Goal: Task Accomplishment & Management: Manage account settings

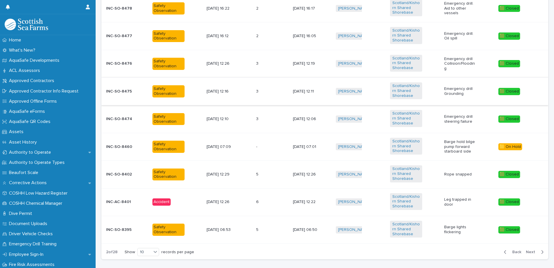
scroll to position [299, 0]
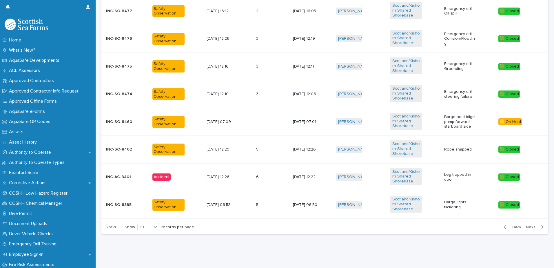
click at [514, 225] on span "Back" at bounding box center [514, 227] width 12 height 4
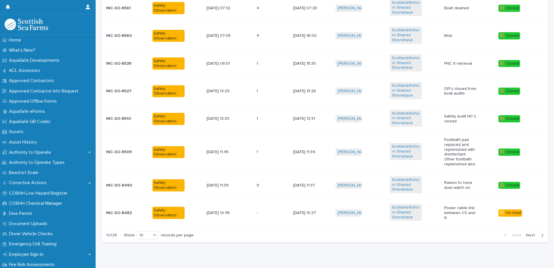
click at [268, 206] on td "- -" at bounding box center [272, 213] width 37 height 28
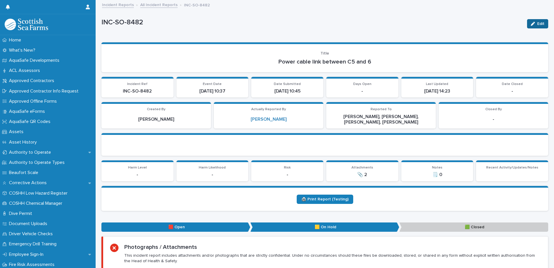
click at [538, 21] on button "Edit" at bounding box center [537, 23] width 21 height 9
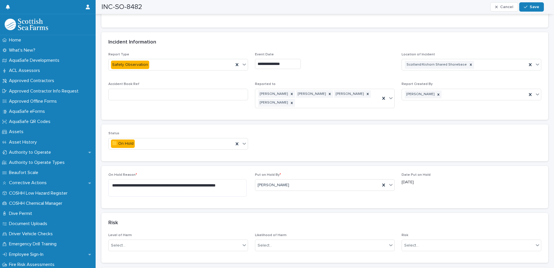
scroll to position [290, 0]
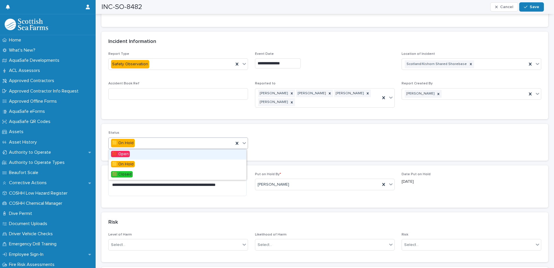
click at [244, 143] on icon at bounding box center [243, 143] width 3 height 2
click at [221, 171] on div "🟩 Closed" at bounding box center [178, 174] width 138 height 10
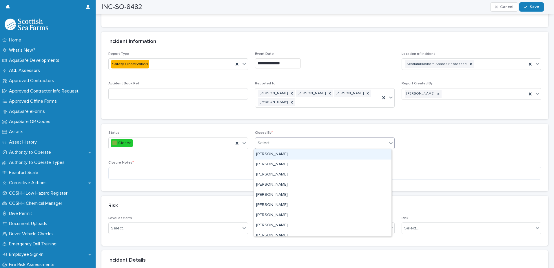
click at [294, 142] on div "Select..." at bounding box center [321, 143] width 132 height 10
type input "*******"
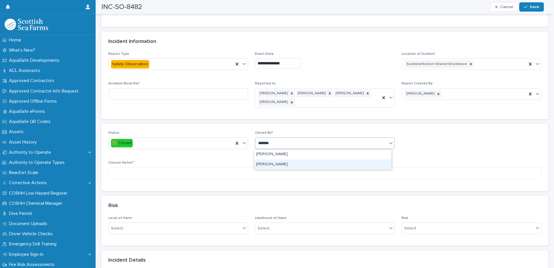
click at [296, 163] on div "[PERSON_NAME]" at bounding box center [323, 164] width 138 height 10
click at [283, 173] on textarea at bounding box center [324, 173] width 433 height 12
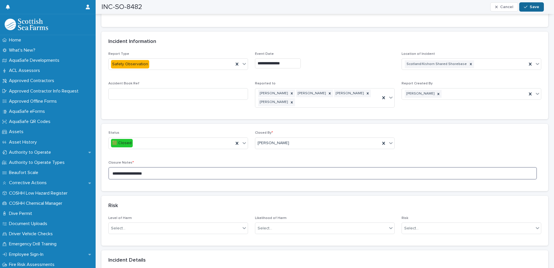
type textarea "**********"
click at [528, 5] on button "Save" at bounding box center [531, 6] width 25 height 9
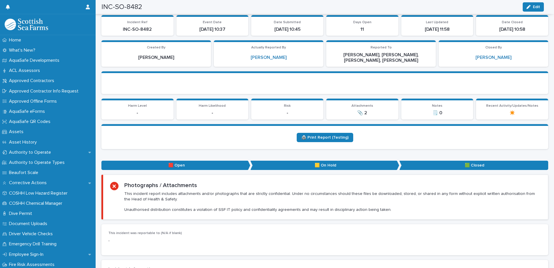
scroll to position [0, 0]
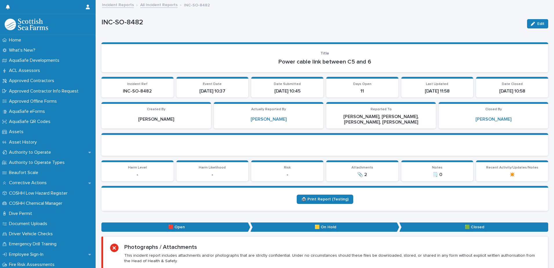
click at [172, 3] on link "All Incident Reports" at bounding box center [158, 4] width 37 height 7
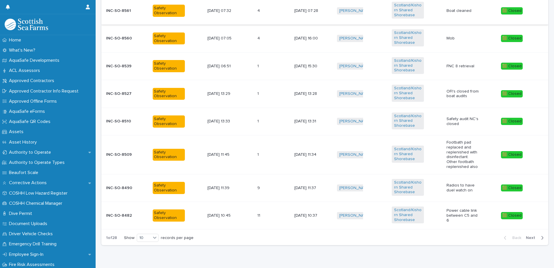
scroll to position [311, 0]
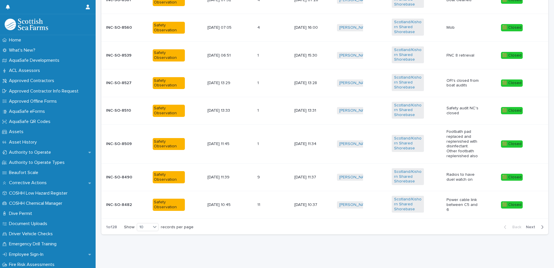
click at [531, 225] on span "Next" at bounding box center [532, 227] width 13 height 4
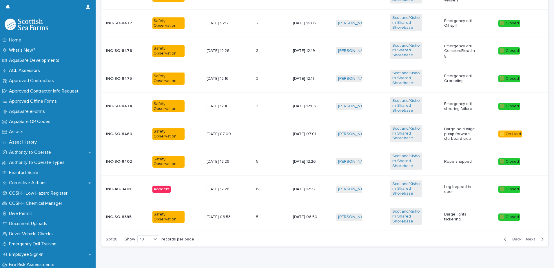
scroll to position [299, 0]
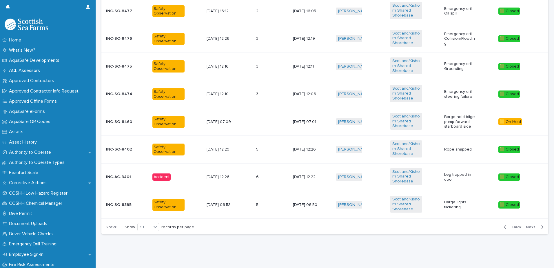
click at [268, 117] on div "- -" at bounding box center [272, 122] width 32 height 10
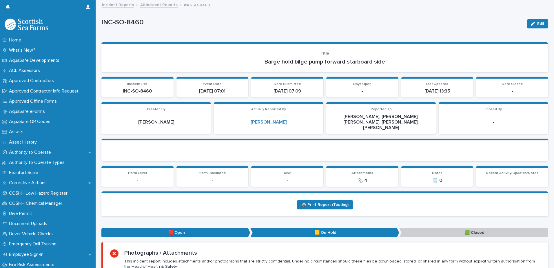
click at [167, 5] on link "All Incident Reports" at bounding box center [158, 4] width 37 height 7
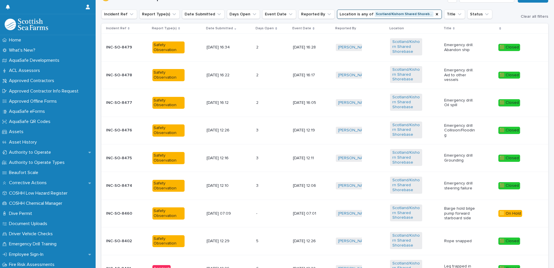
scroll to position [155, 0]
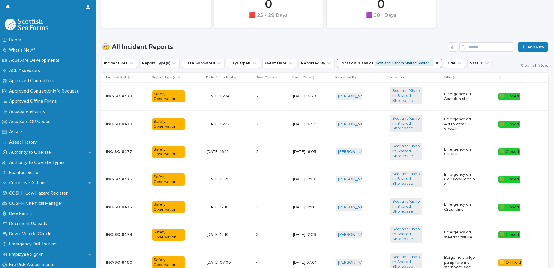
click at [484, 61] on icon "Status" at bounding box center [487, 63] width 6 height 6
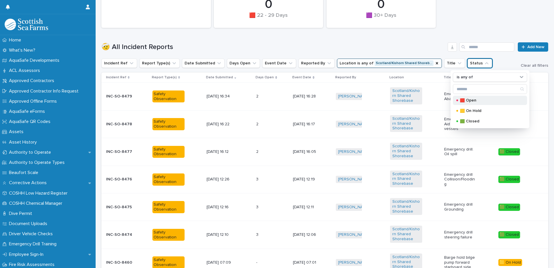
click at [474, 102] on p "🟥 Open" at bounding box center [488, 100] width 58 height 4
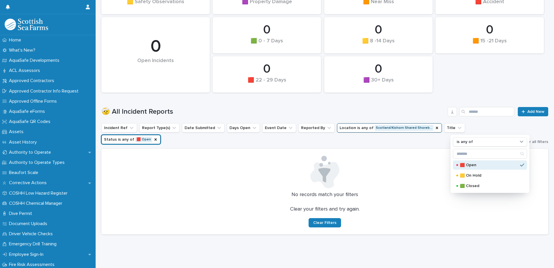
scroll to position [83, 0]
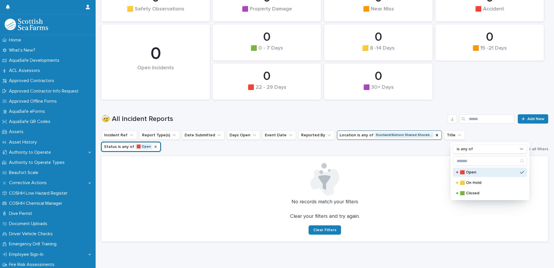
click at [157, 145] on icon "Status" at bounding box center [155, 146] width 2 height 2
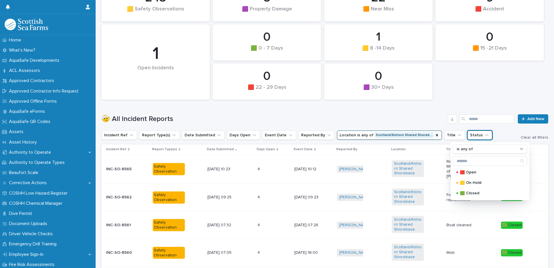
click at [485, 135] on icon "Status" at bounding box center [486, 135] width 3 height 2
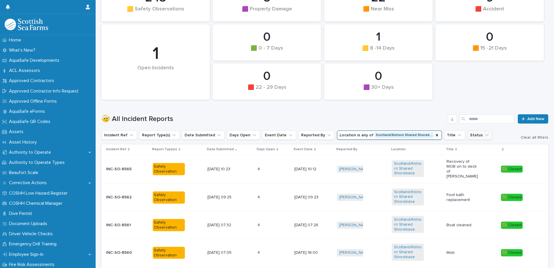
click at [484, 135] on icon "Status" at bounding box center [487, 135] width 6 height 6
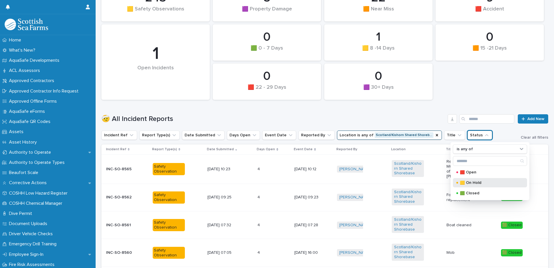
click at [477, 180] on div "🟨 On Hold" at bounding box center [490, 182] width 74 height 9
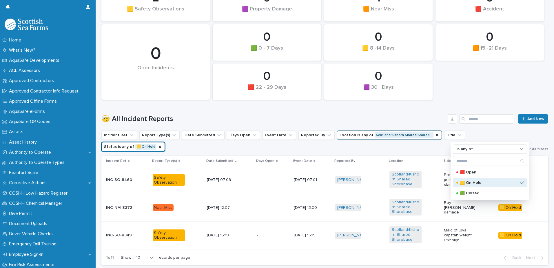
click at [467, 70] on div "0 🟧 15 -21 Days 0 🟩 0 - 7 Days 0 🟪 Property Damage 0 🟪 30+ Days 0 🟨 8 -14 Days …" at bounding box center [324, 42] width 452 height 120
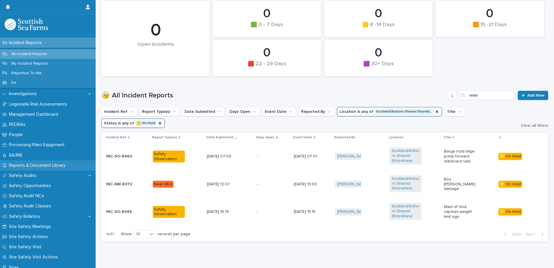
scroll to position [290, 0]
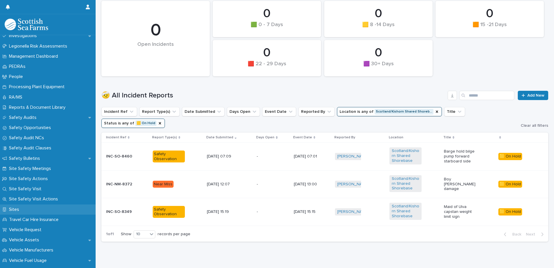
click at [65, 209] on div "Sites" at bounding box center [48, 209] width 96 height 10
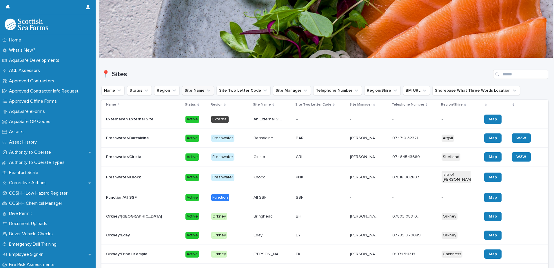
click at [207, 89] on icon "Site Name" at bounding box center [209, 90] width 6 height 6
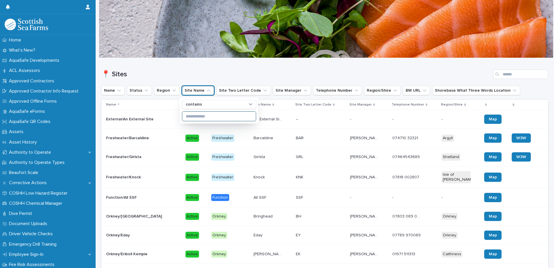
click at [206, 114] on input at bounding box center [219, 115] width 74 height 9
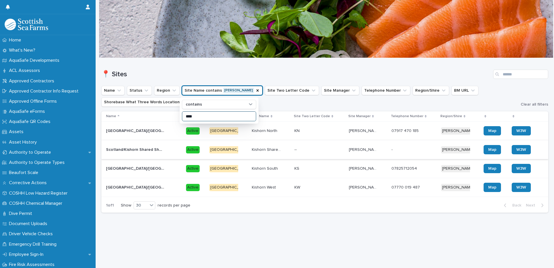
type input "****"
click at [179, 150] on div "[GEOGRAPHIC_DATA]/Kishorn Shared Shorebase [GEOGRAPHIC_DATA]/[GEOGRAPHIC_DATA]" at bounding box center [143, 150] width 75 height 10
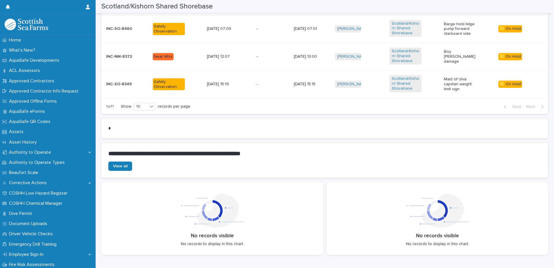
scroll to position [347, 0]
